Goal: Check status: Check status

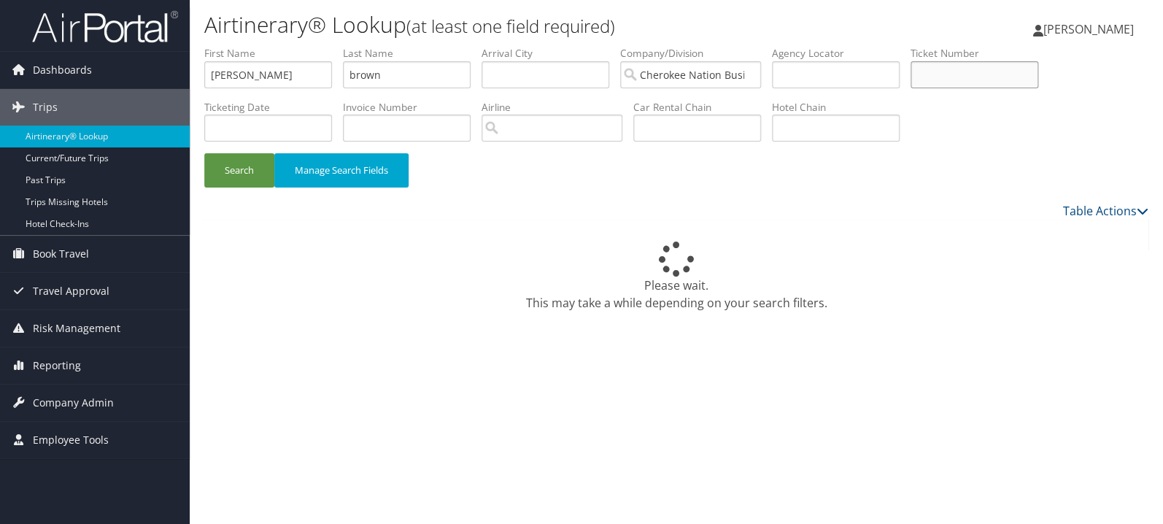
click at [978, 70] on input "text" at bounding box center [974, 74] width 128 height 27
paste input "0067310309298"
type input "0067310309298"
drag, startPoint x: 260, startPoint y: 73, endPoint x: 109, endPoint y: 73, distance: 151.0
click at [204, 73] on input "kyle" at bounding box center [268, 74] width 128 height 27
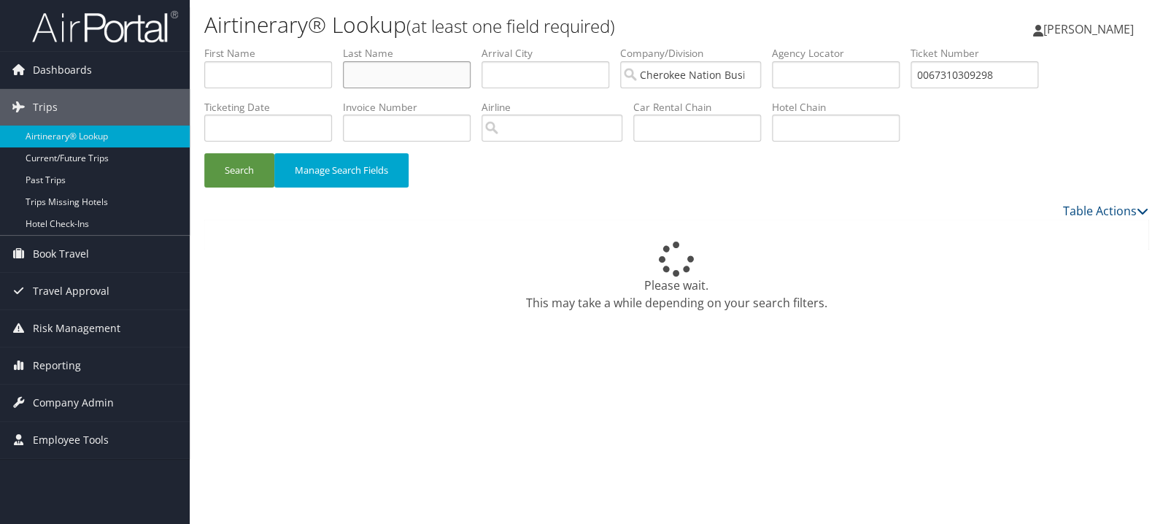
click at [204, 153] on button "Search" at bounding box center [239, 170] width 70 height 34
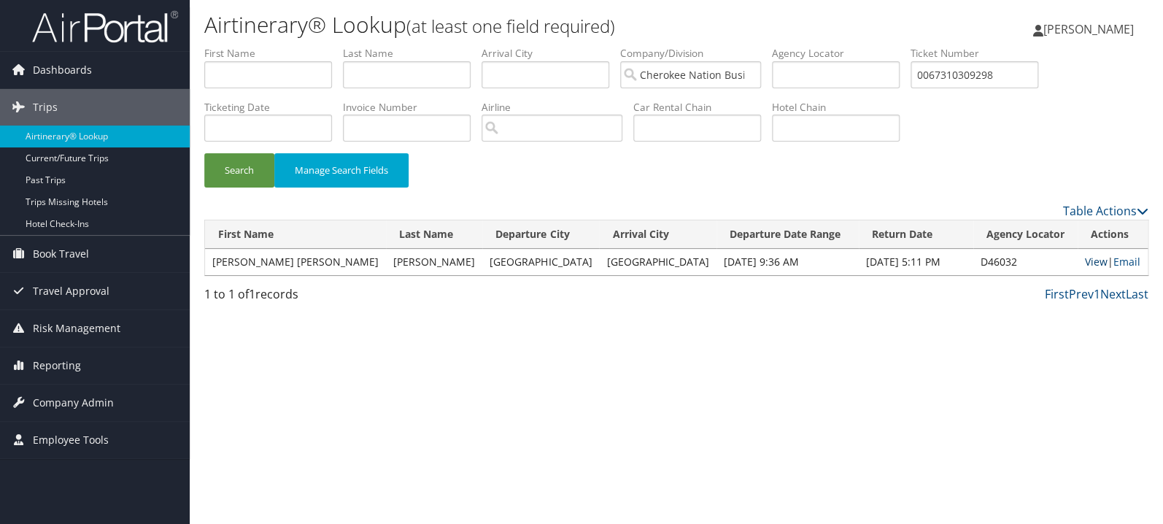
click at [1085, 267] on link "View" at bounding box center [1096, 262] width 23 height 14
click at [278, 79] on input "text" at bounding box center [268, 74] width 128 height 27
type input "tristan"
click at [204, 153] on button "Search" at bounding box center [239, 170] width 70 height 34
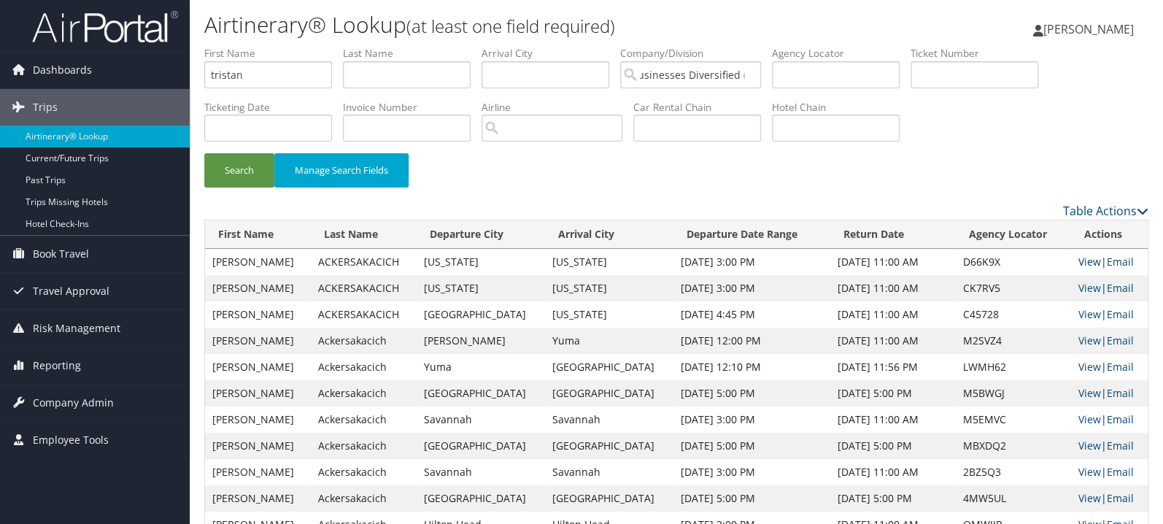
click at [1077, 258] on link "View" at bounding box center [1088, 262] width 23 height 14
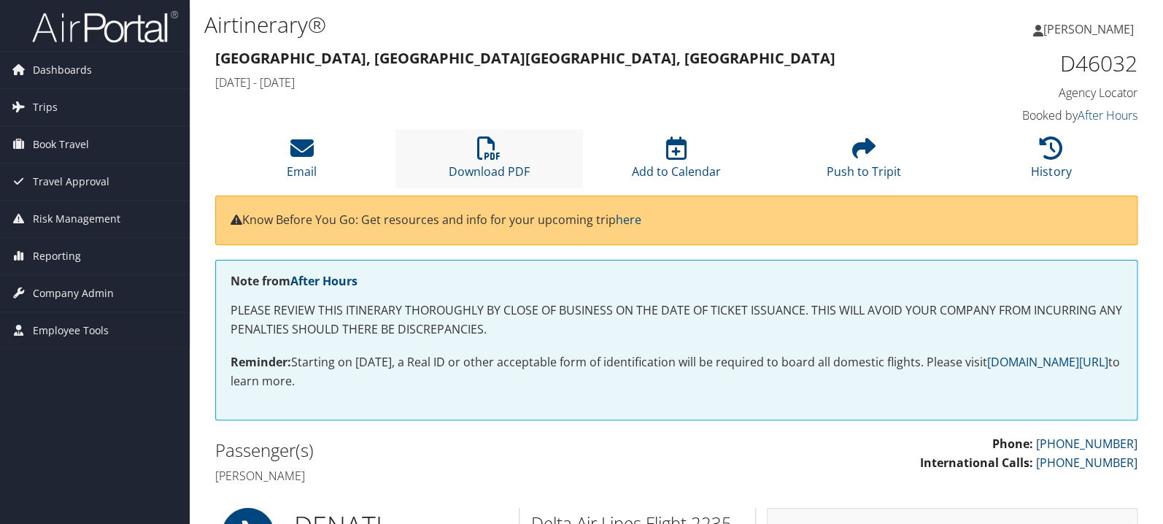
click at [477, 152] on li "Download PDF" at bounding box center [488, 158] width 187 height 59
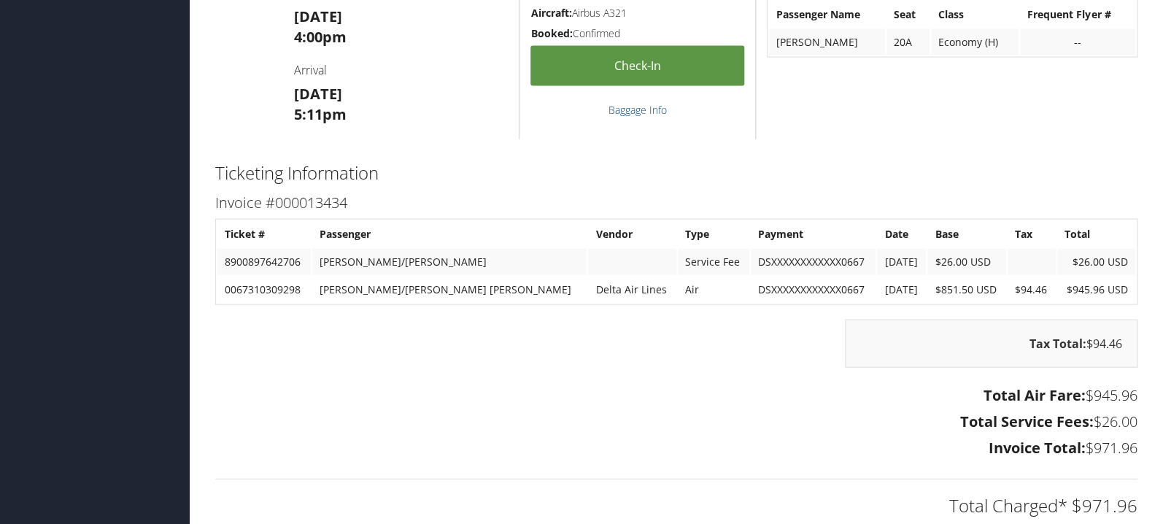
scroll to position [1315, 0]
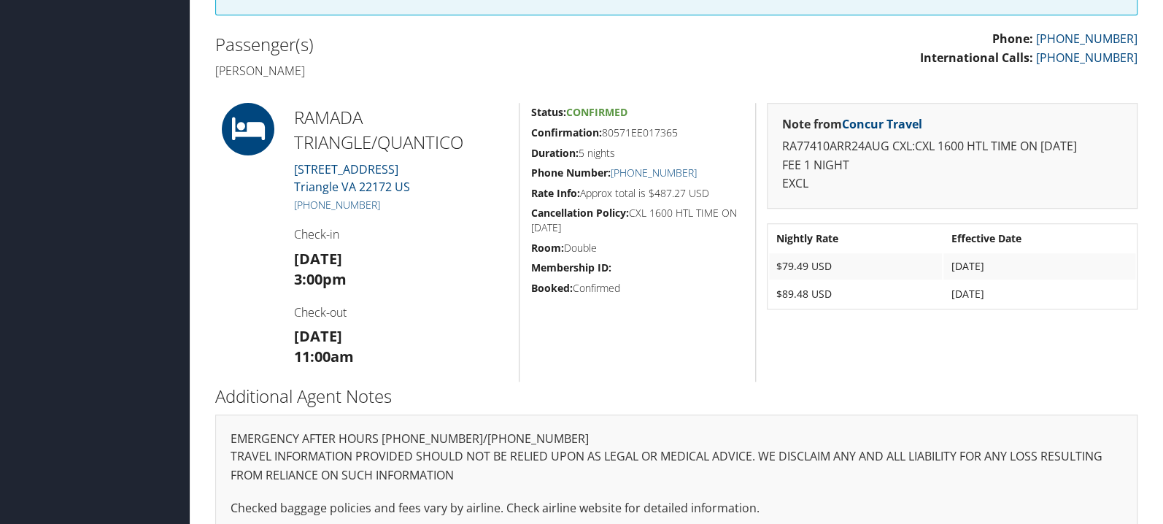
scroll to position [331, 0]
